Goal: Transaction & Acquisition: Book appointment/travel/reservation

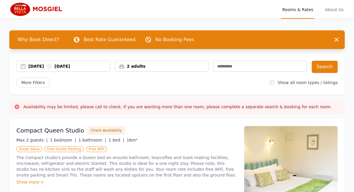
click at [45, 67] on div "[DATE] [DATE]" at bounding box center [69, 66] width 82 height 6
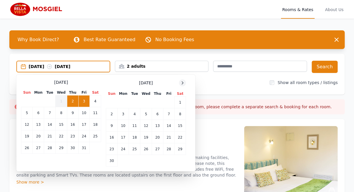
click at [185, 84] on div at bounding box center [182, 82] width 7 height 7
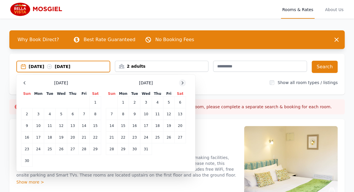
click at [185, 84] on div at bounding box center [182, 82] width 7 height 7
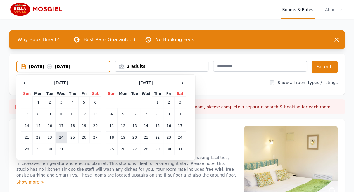
click at [61, 140] on td "24" at bounding box center [61, 138] width 11 height 12
click at [86, 138] on td "26" at bounding box center [83, 138] width 11 height 12
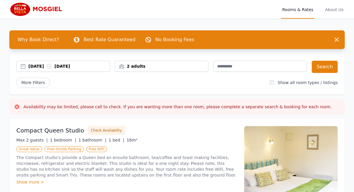
click at [74, 69] on div "[DATE] [DATE]" at bounding box center [63, 66] width 94 height 11
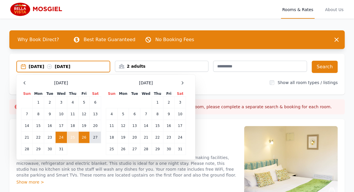
click at [96, 138] on td "27" at bounding box center [95, 138] width 11 height 12
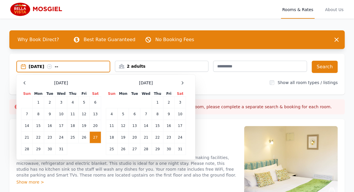
click at [96, 137] on td "27" at bounding box center [95, 138] width 11 height 12
click at [242, 78] on div "More Filters" at bounding box center [140, 83] width 248 height 10
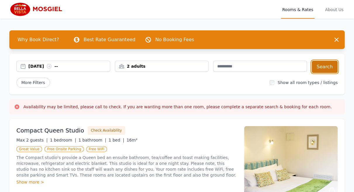
click at [325, 67] on button "Search" at bounding box center [324, 67] width 26 height 12
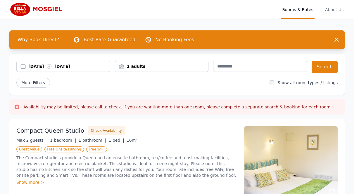
click at [47, 67] on div "[DATE] [DATE]" at bounding box center [69, 66] width 82 height 6
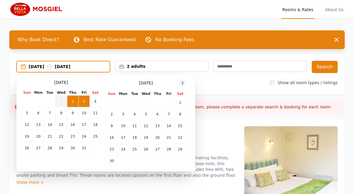
click at [182, 81] on icon at bounding box center [182, 83] width 5 height 5
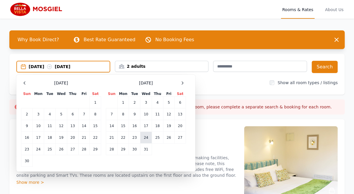
click at [148, 138] on td "24" at bounding box center [145, 138] width 11 height 12
click at [182, 140] on td "27" at bounding box center [179, 138] width 11 height 12
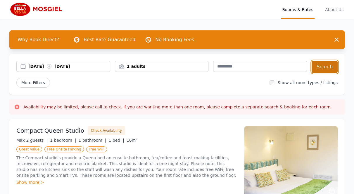
click at [327, 67] on button "Search" at bounding box center [324, 67] width 26 height 12
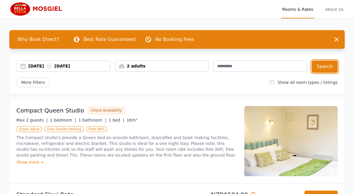
scroll to position [58, 0]
